Goal: Information Seeking & Learning: Learn about a topic

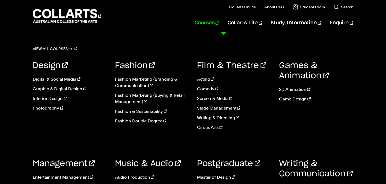
click at [215, 24] on link "Courses" at bounding box center [206, 23] width 24 height 18
click at [134, 110] on link "Fashion & Sustainability" at bounding box center [152, 111] width 74 height 6
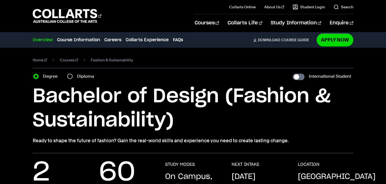
click at [72, 74] on div "Diploma" at bounding box center [82, 76] width 30 height 7
click at [71, 76] on input "Diploma" at bounding box center [69, 76] width 5 height 5
radio input "true"
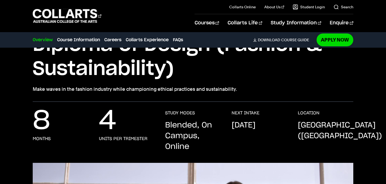
scroll to position [52, 0]
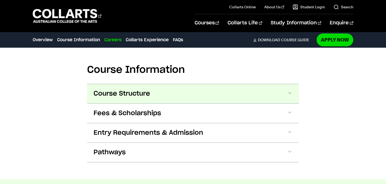
click at [119, 93] on span "Course Structure" at bounding box center [121, 93] width 57 height 9
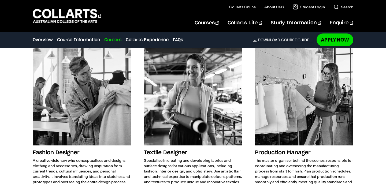
scroll to position [1075, 0]
